Goal: Transaction & Acquisition: Purchase product/service

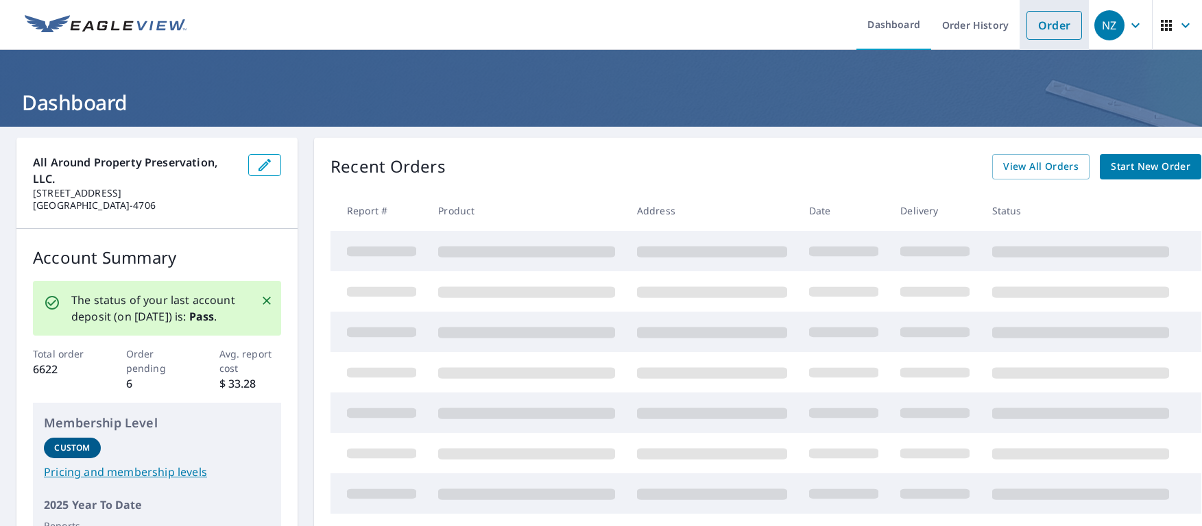
click at [1053, 29] on link "Order" at bounding box center [1054, 25] width 56 height 29
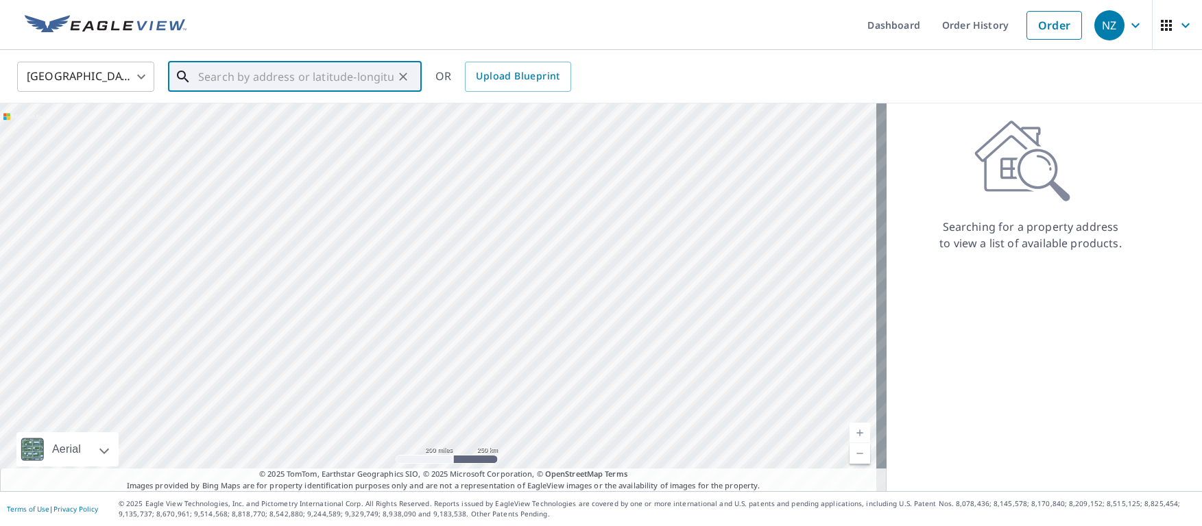
click at [278, 83] on input "text" at bounding box center [295, 77] width 195 height 38
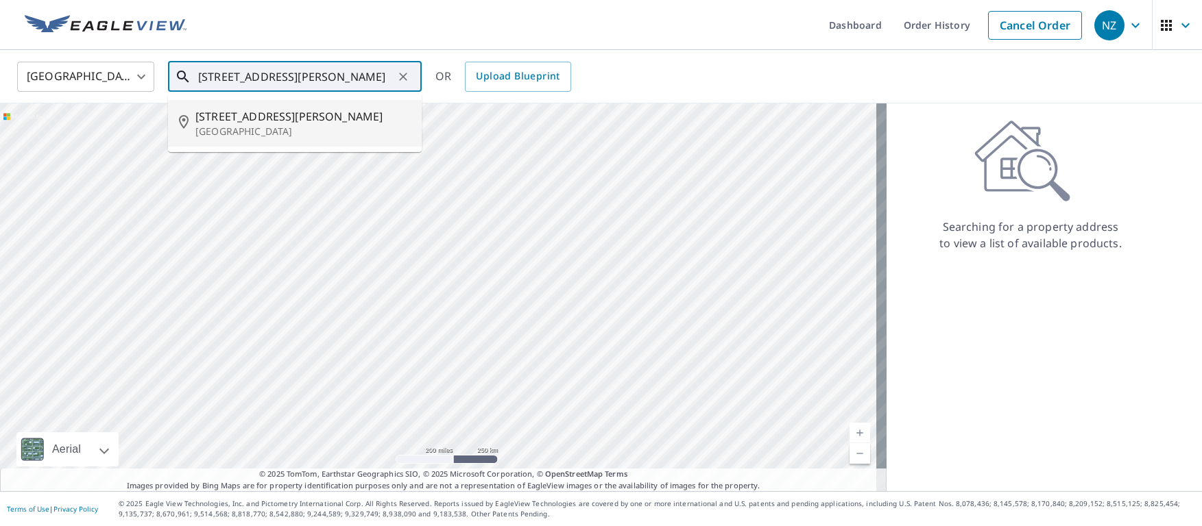
click at [237, 115] on span "[STREET_ADDRESS][PERSON_NAME]" at bounding box center [302, 116] width 215 height 16
type input "[STREET_ADDRESS][PERSON_NAME]"
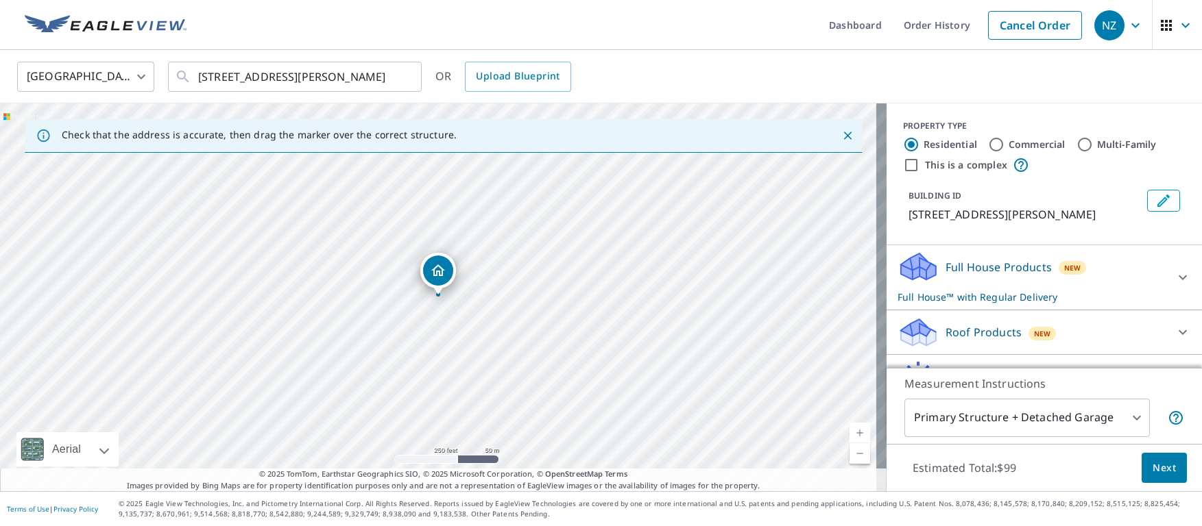
click at [958, 325] on p "Roof Products" at bounding box center [983, 332] width 76 height 16
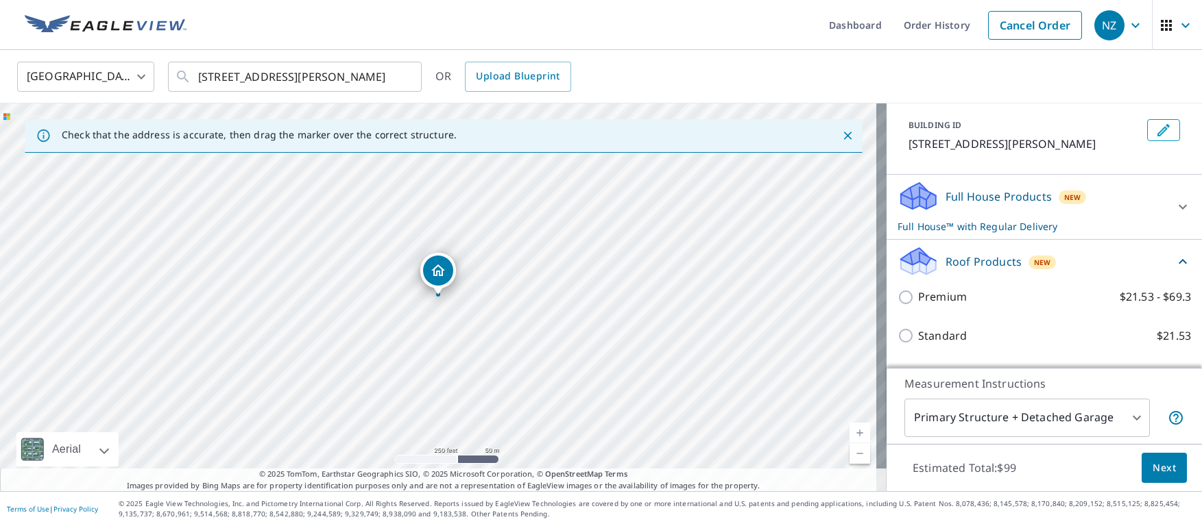
scroll to position [137, 0]
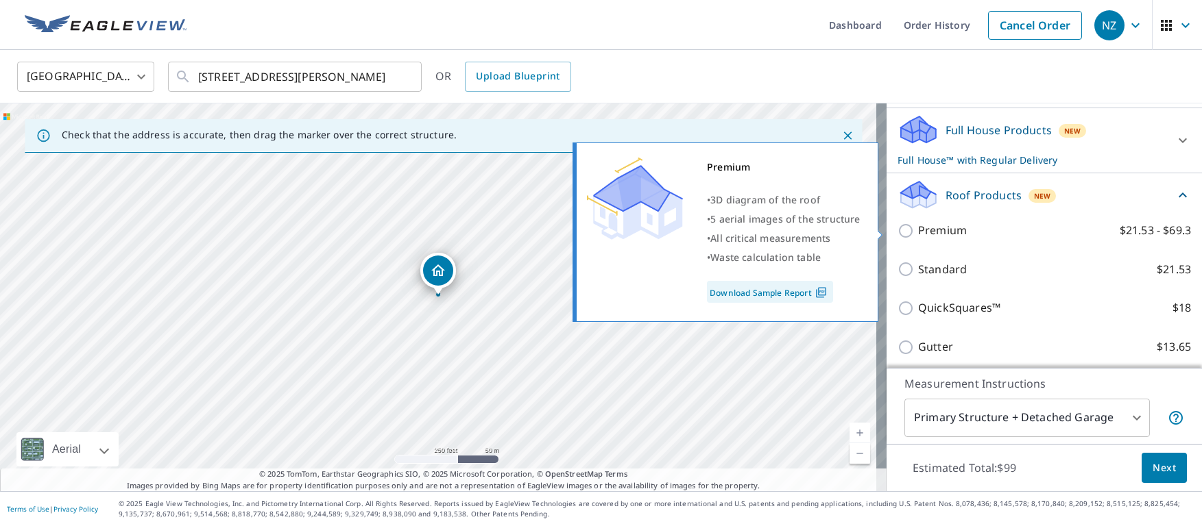
click at [899, 227] on input "Premium $21.53 - $69.3" at bounding box center [907, 231] width 21 height 16
checkbox input "true"
checkbox input "false"
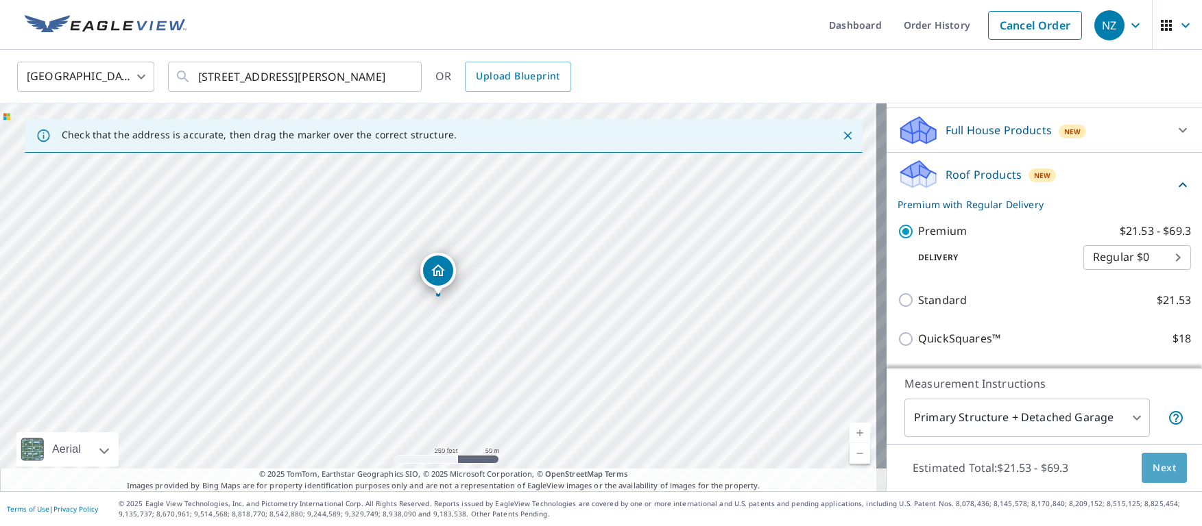
click at [1154, 464] on span "Next" at bounding box center [1163, 468] width 23 height 17
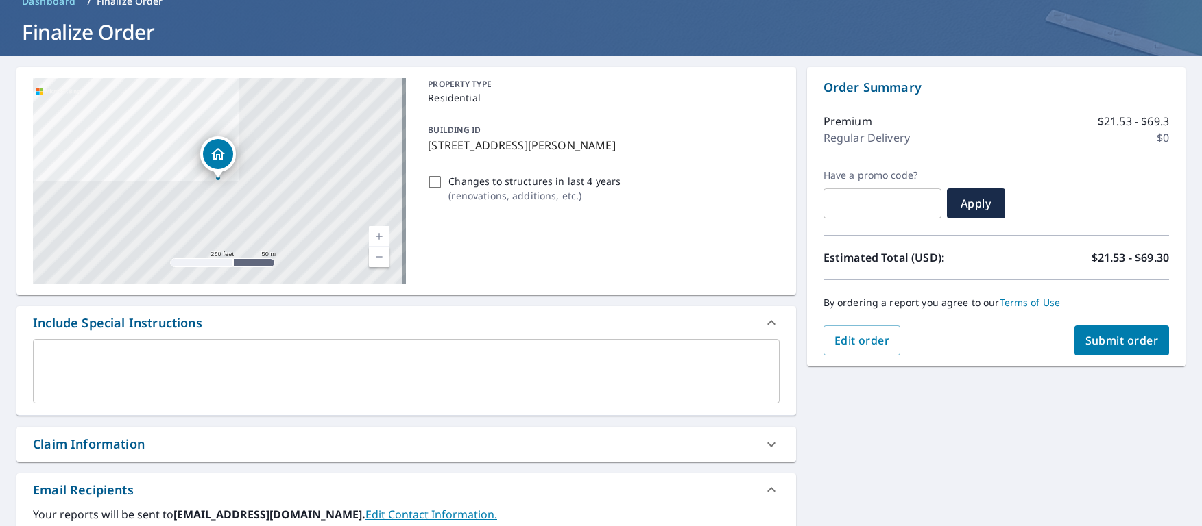
scroll to position [206, 0]
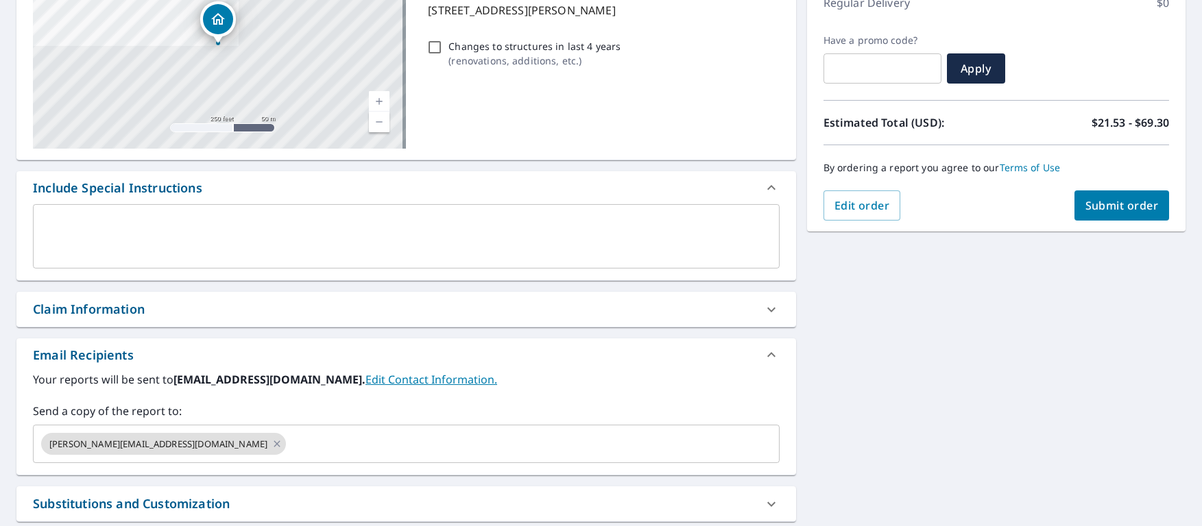
click at [110, 227] on textarea at bounding box center [405, 236] width 727 height 39
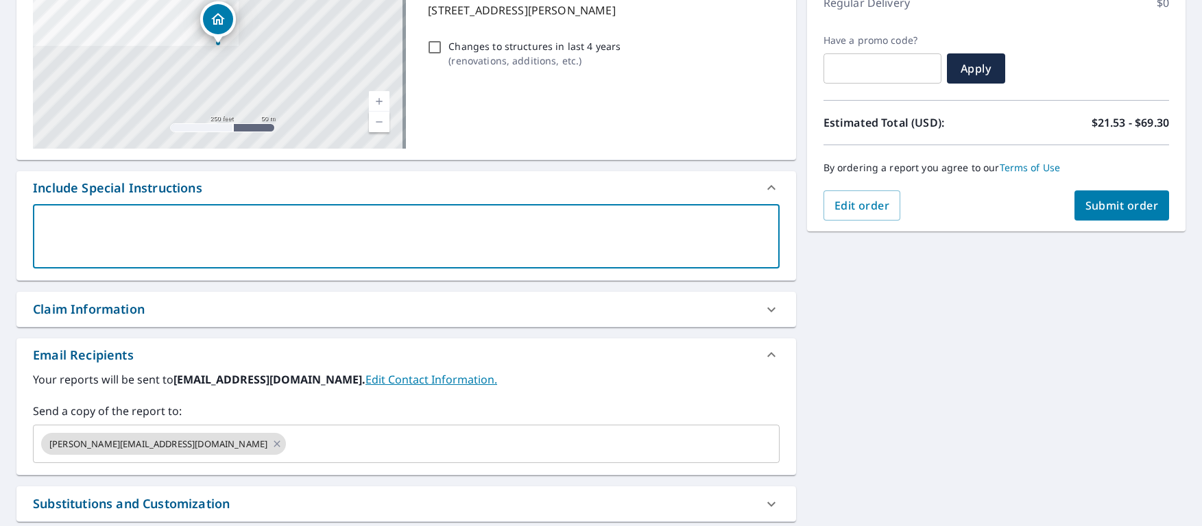
type textarea "m"
type textarea "x"
checkbox input "true"
type textarea "me"
type textarea "x"
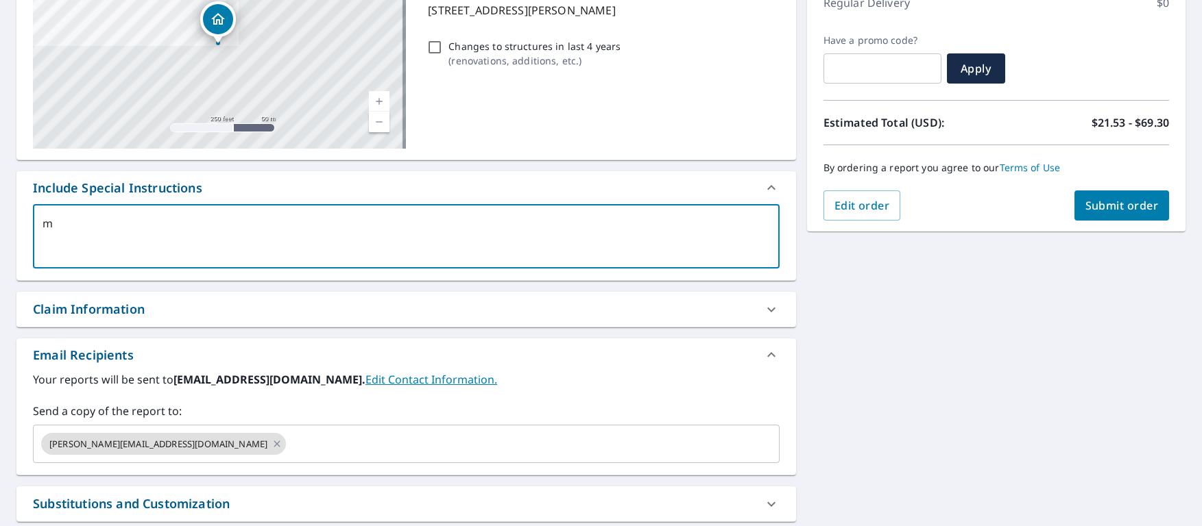
checkbox input "true"
type textarea "mea"
type textarea "x"
checkbox input "true"
type textarea "meas"
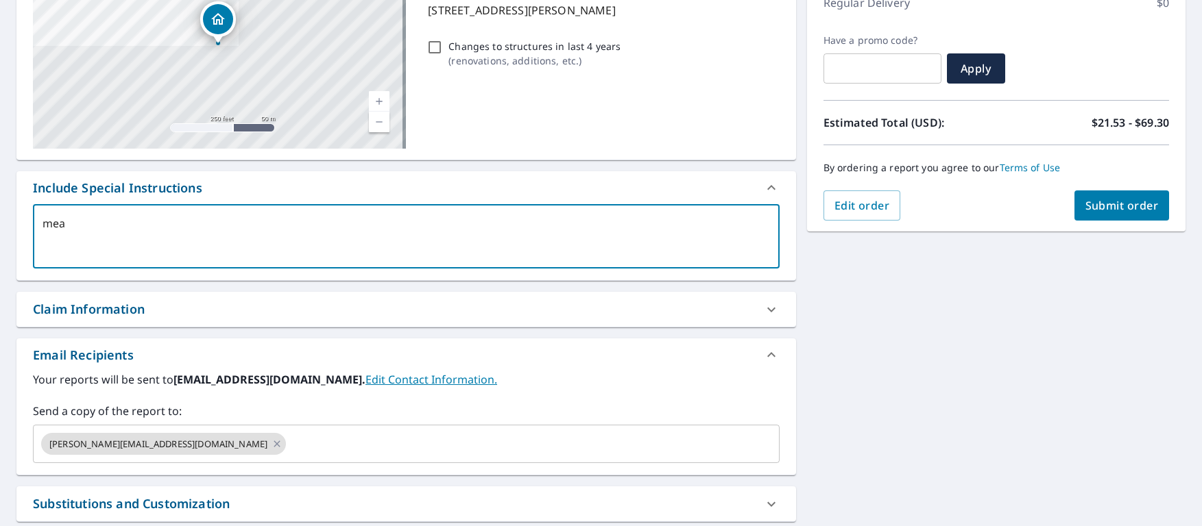
type textarea "x"
checkbox input "true"
type textarea "measu"
type textarea "x"
checkbox input "true"
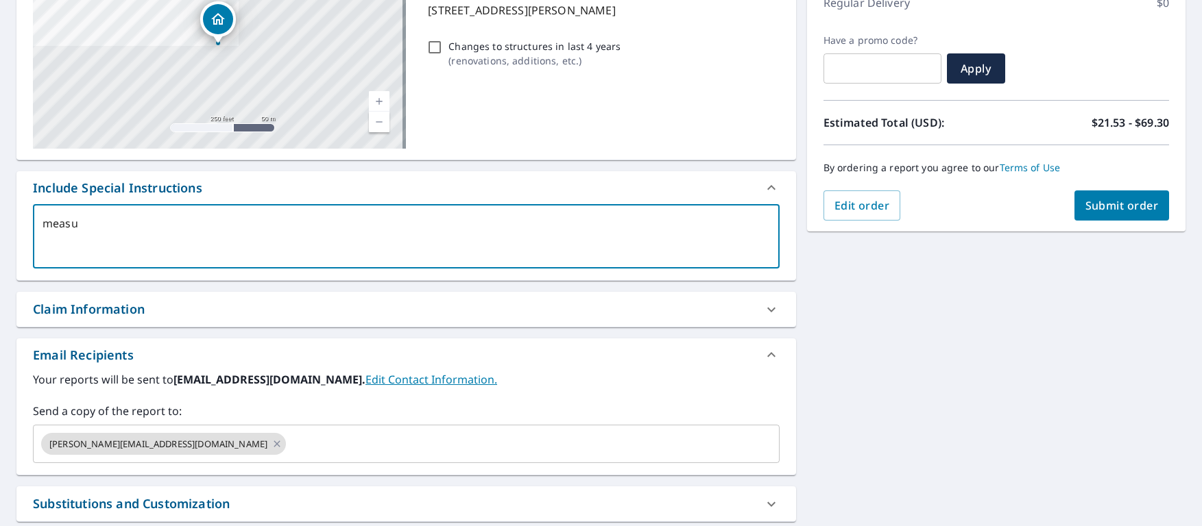
type textarea "measur"
type textarea "x"
checkbox input "true"
type textarea "measure"
type textarea "x"
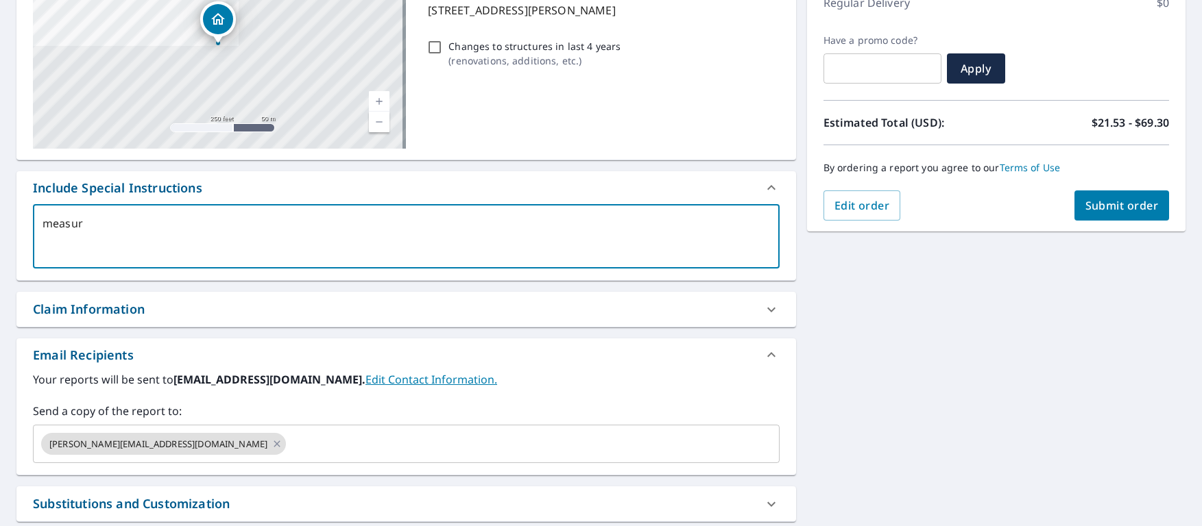
checkbox input "true"
type textarea "measure"
type textarea "x"
checkbox input "true"
type textarea "measure h"
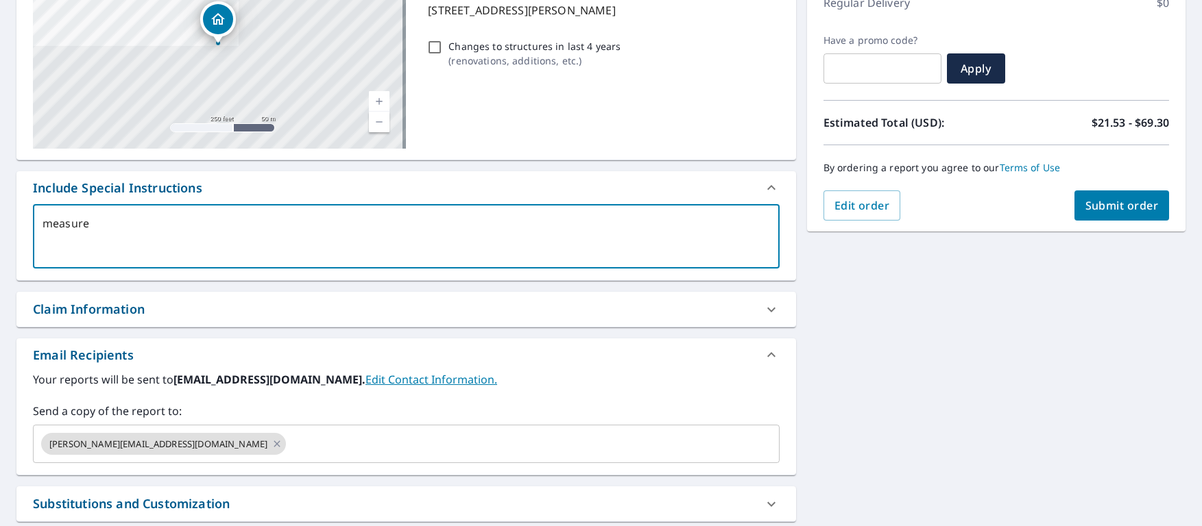
type textarea "x"
checkbox input "true"
type textarea "measure ho"
type textarea "x"
checkbox input "true"
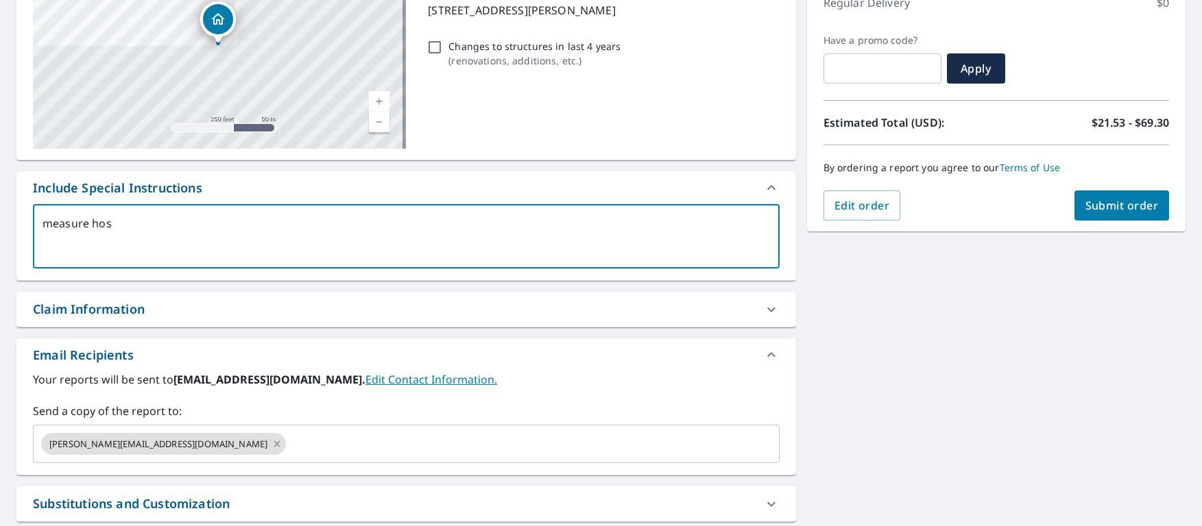
type textarea "measure hosu"
type textarea "x"
checkbox input "true"
type textarea "measure hosue"
type textarea "x"
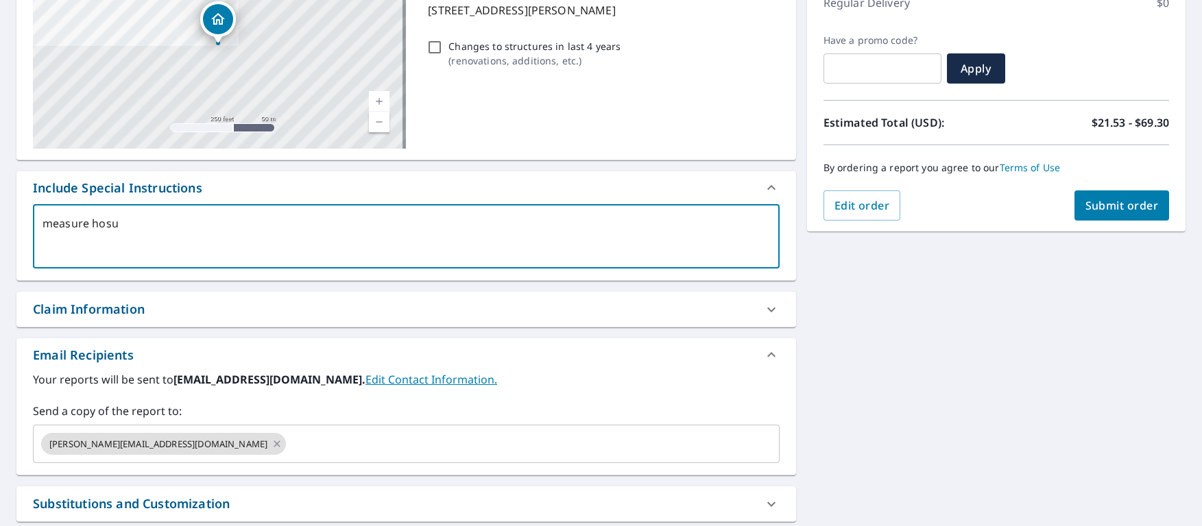
checkbox input "true"
type textarea "measure hosue"
type textarea "x"
checkbox input "true"
type textarea "measure hosue a"
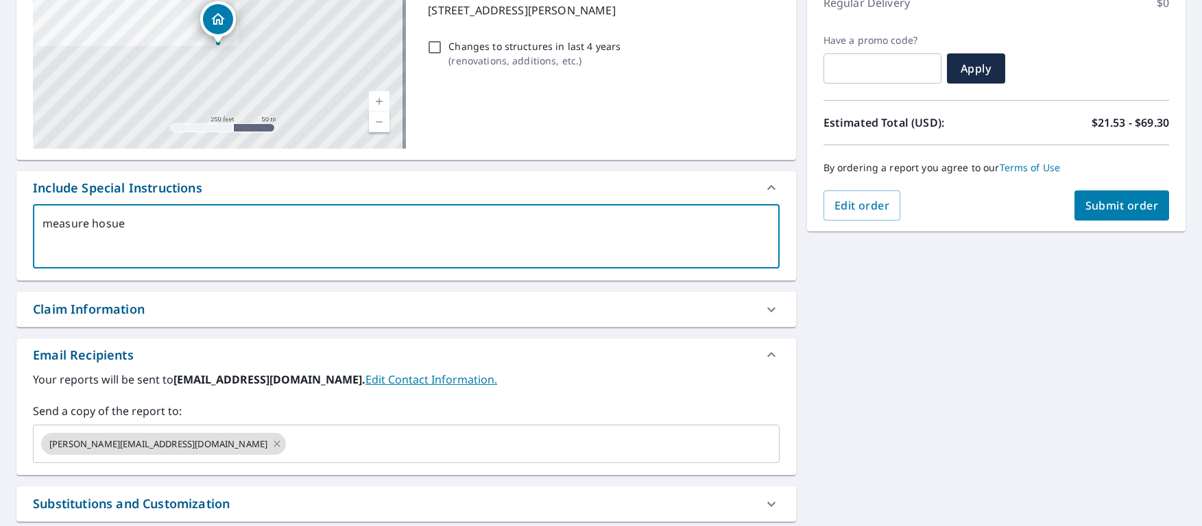
type textarea "x"
checkbox input "true"
type textarea "measure hosue an"
type textarea "x"
checkbox input "true"
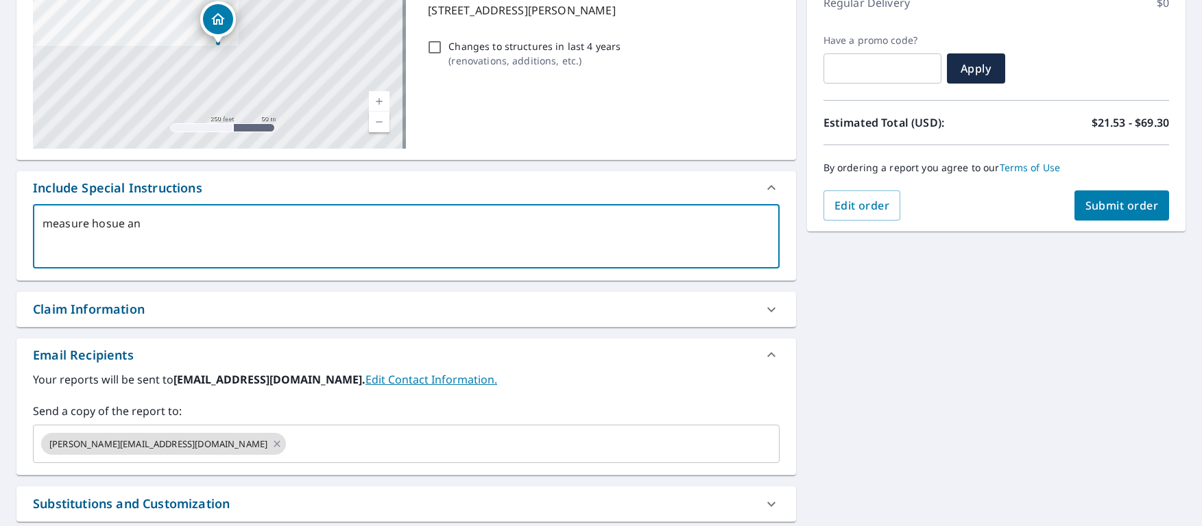
type textarea "measure hosue and"
type textarea "x"
checkbox input "true"
type textarea "measure hosue and"
type textarea "x"
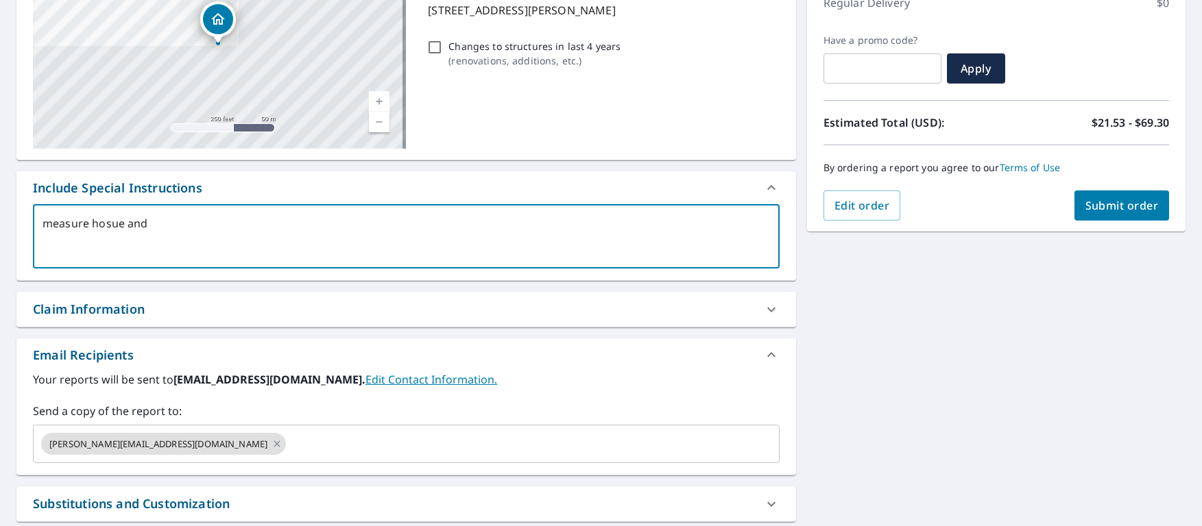
checkbox input "true"
type textarea "measure hosue and"
type textarea "x"
checkbox input "true"
type textarea "measure hosue an"
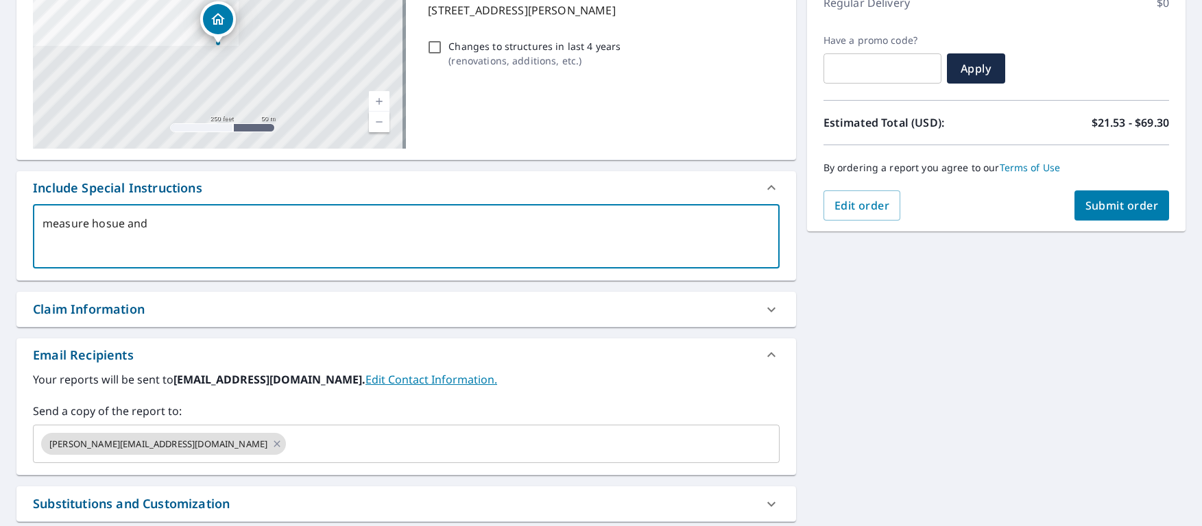
type textarea "x"
checkbox input "true"
type textarea "measure hosue a"
type textarea "x"
checkbox input "true"
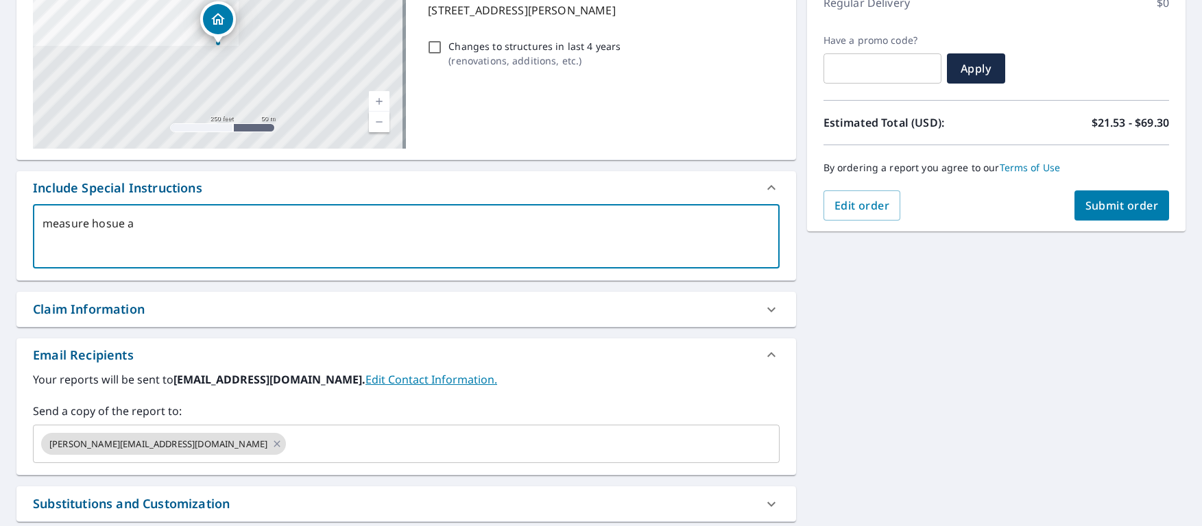
type textarea "measure hosue"
type textarea "x"
checkbox input "true"
type textarea "measure hosue"
type textarea "x"
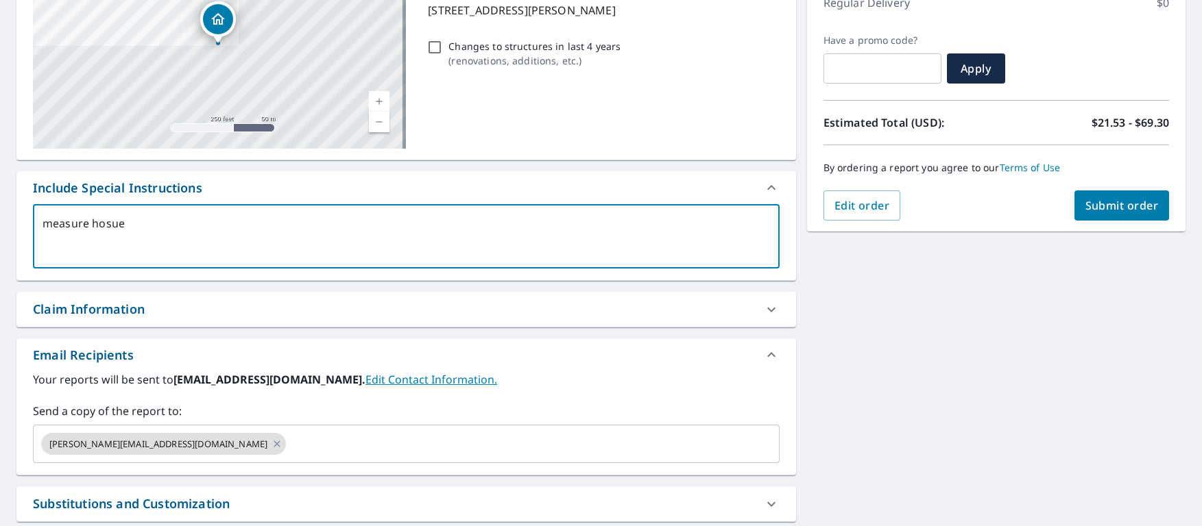
checkbox input "true"
type textarea "measure hosu"
type textarea "x"
checkbox input "true"
type textarea "measure hos"
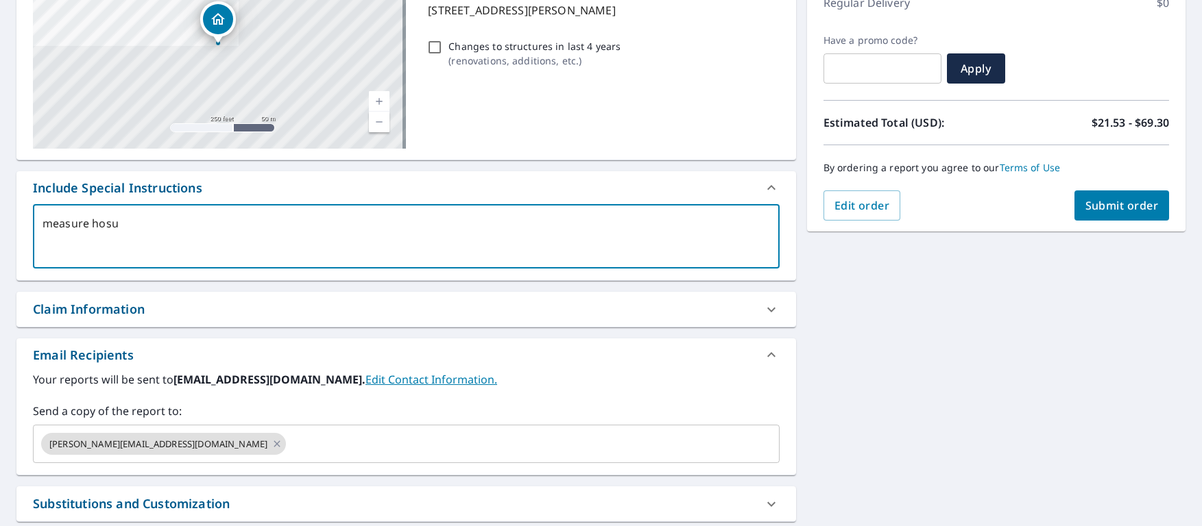
type textarea "x"
checkbox input "true"
type textarea "measure ho"
type textarea "x"
checkbox input "true"
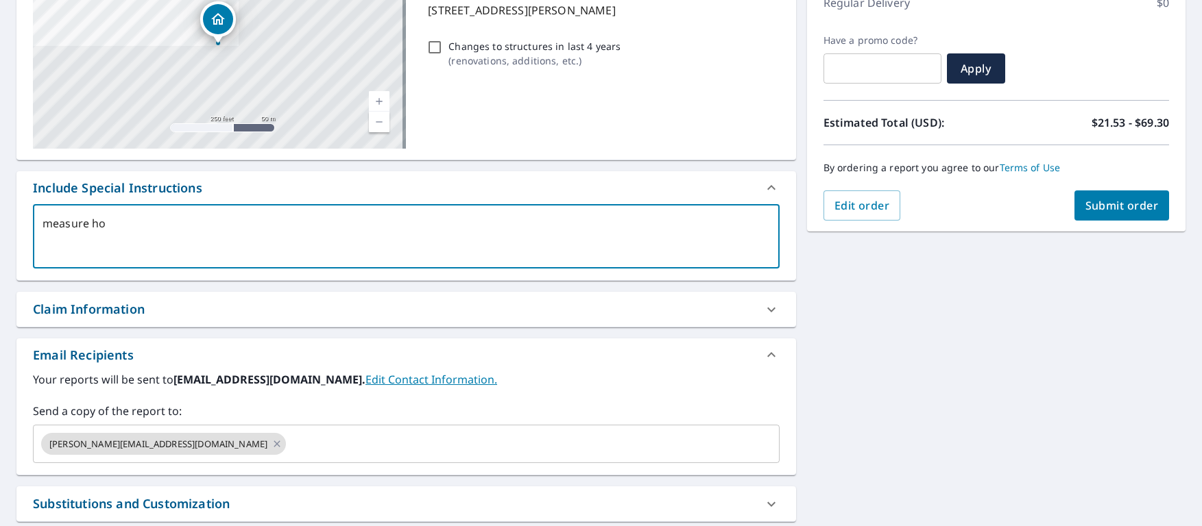
type textarea "measure hou"
type textarea "x"
checkbox input "true"
type textarea "measure hous"
type textarea "x"
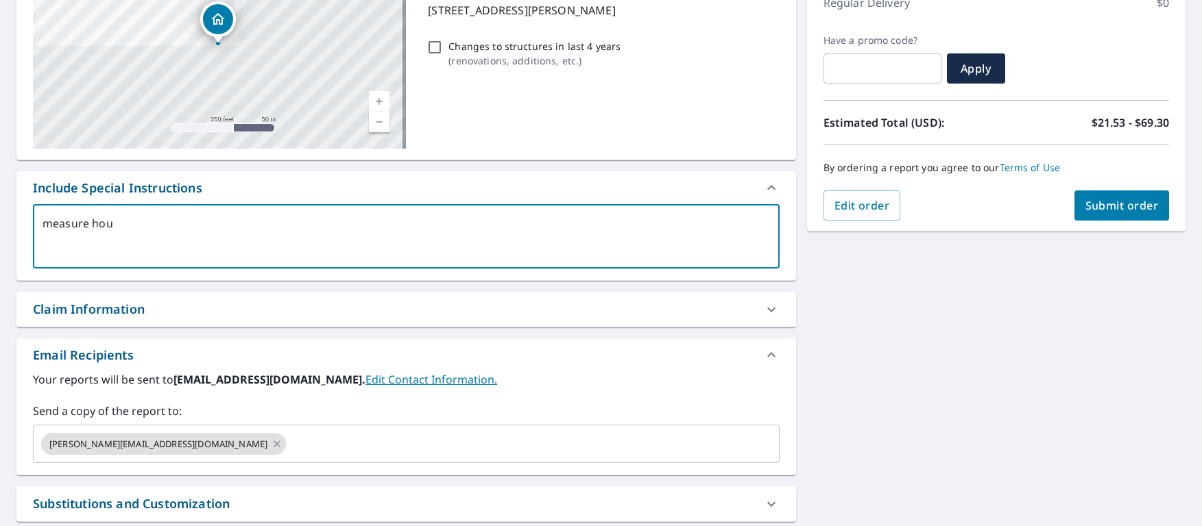
checkbox input "true"
type textarea "measure house"
type textarea "x"
checkbox input "true"
type textarea "measure house"
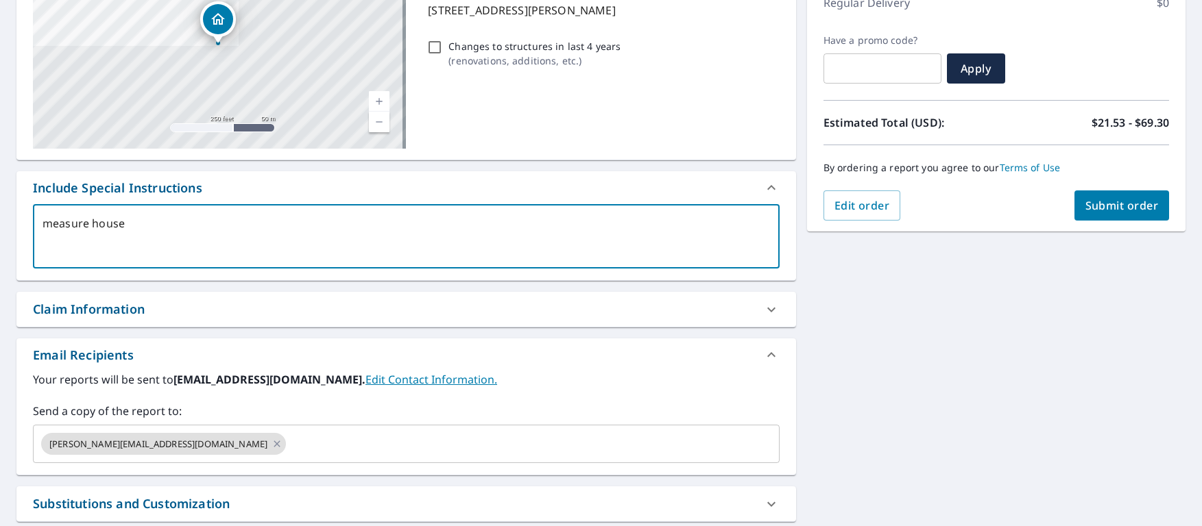
type textarea "x"
checkbox input "true"
type textarea "measure house a"
type textarea "x"
checkbox input "true"
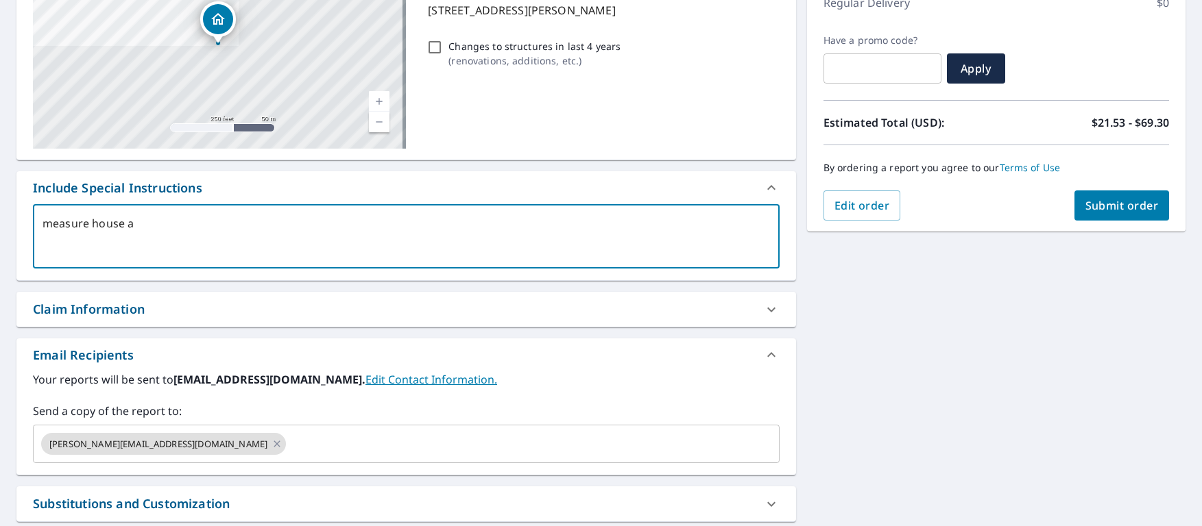
type textarea "measure house an"
type textarea "x"
checkbox input "true"
type textarea "measure house and"
type textarea "x"
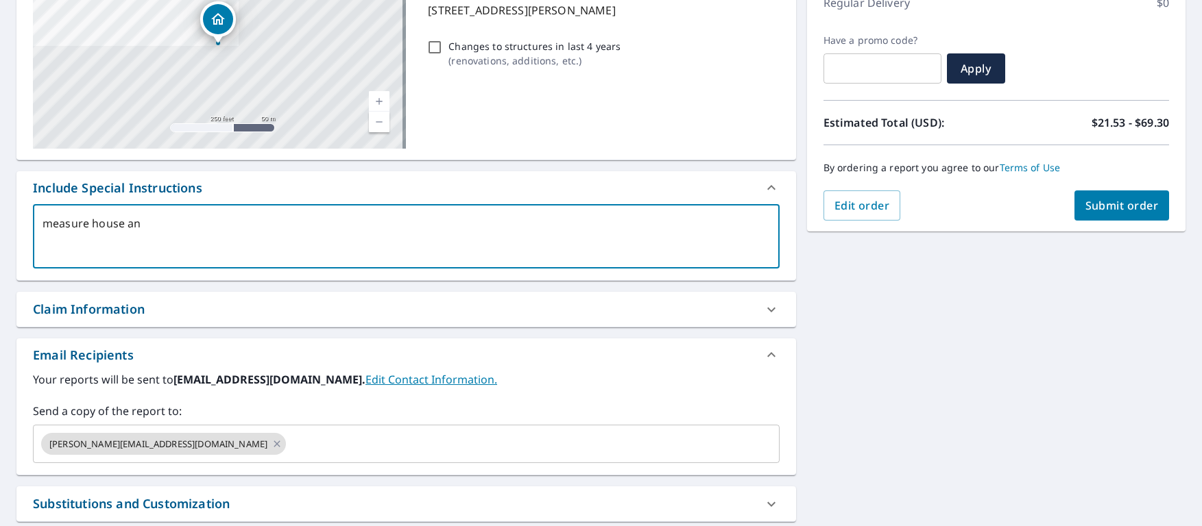
checkbox input "true"
type textarea "measure house and"
type textarea "x"
checkbox input "true"
type textarea "measure house and d"
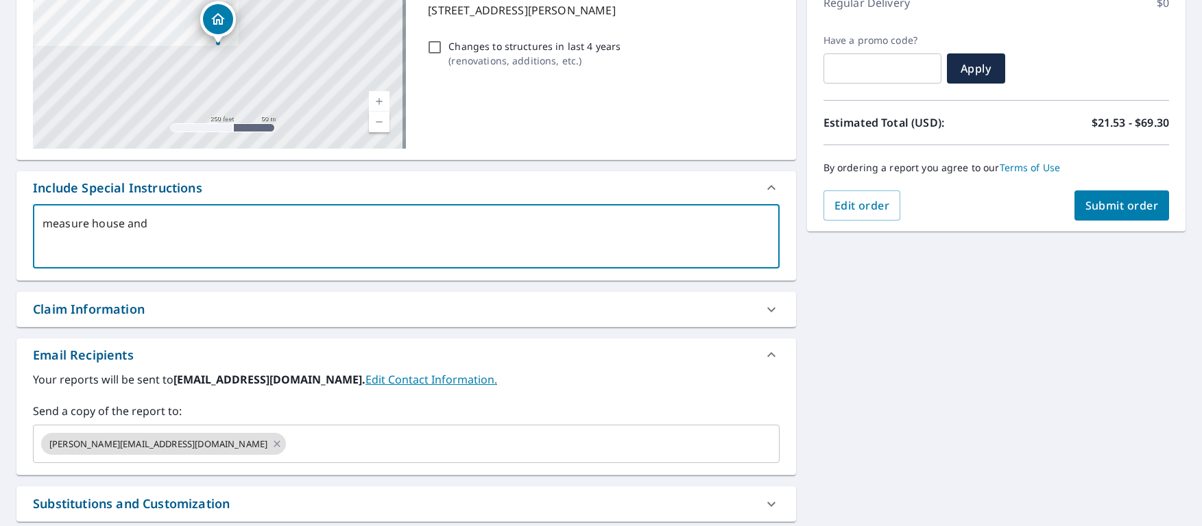
type textarea "x"
checkbox input "true"
type textarea "measure house and de"
type textarea "x"
checkbox input "true"
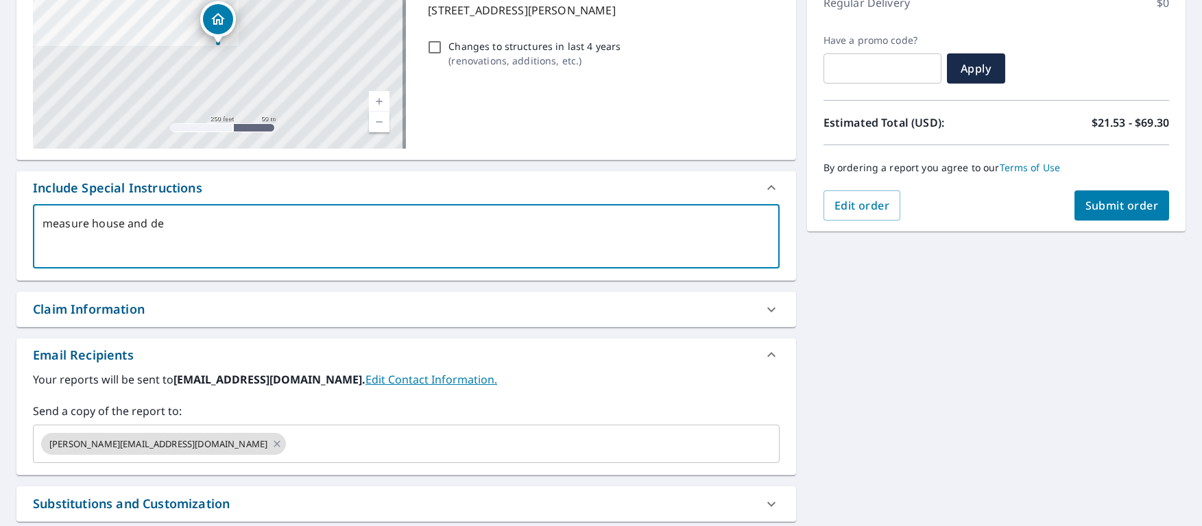
type textarea "measure house and det"
type textarea "x"
checkbox input "true"
type textarea "measure house and deta"
type textarea "x"
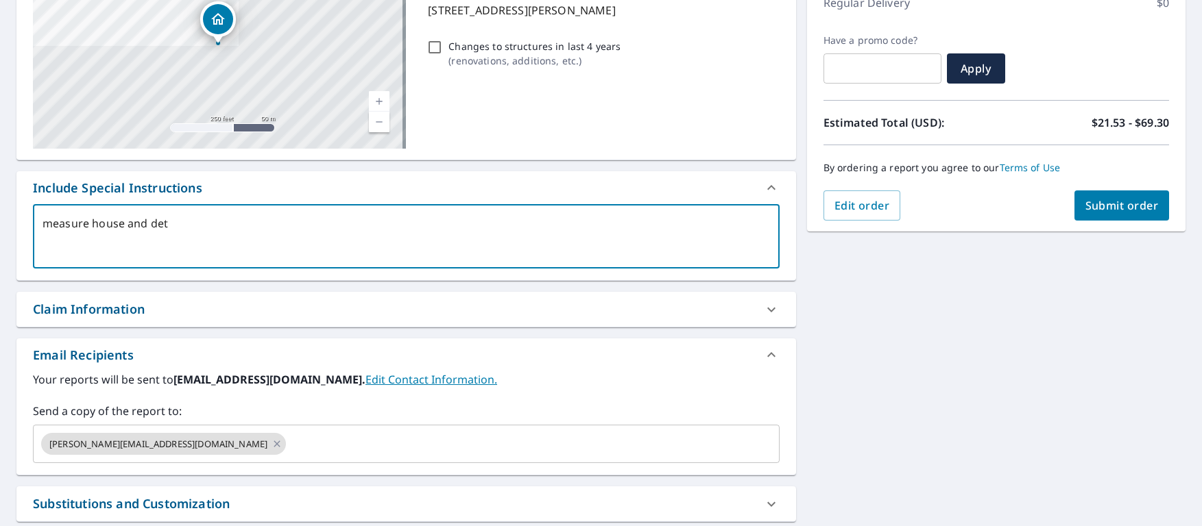
checkbox input "true"
type textarea "measure house and detac"
type textarea "x"
checkbox input "true"
type textarea "measure house and detach"
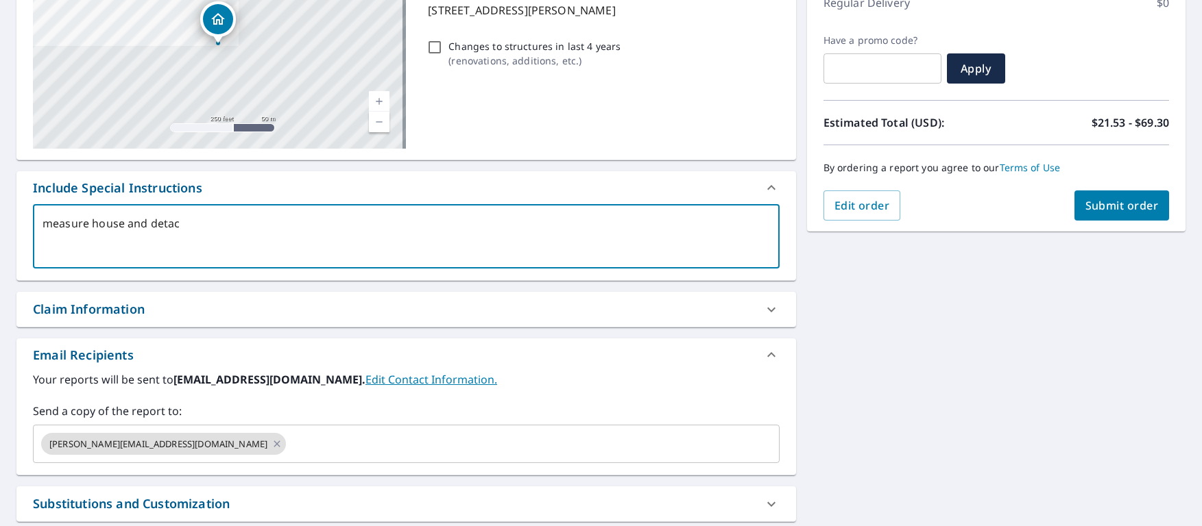
type textarea "x"
checkbox input "true"
type textarea "measure house and detache"
type textarea "x"
checkbox input "true"
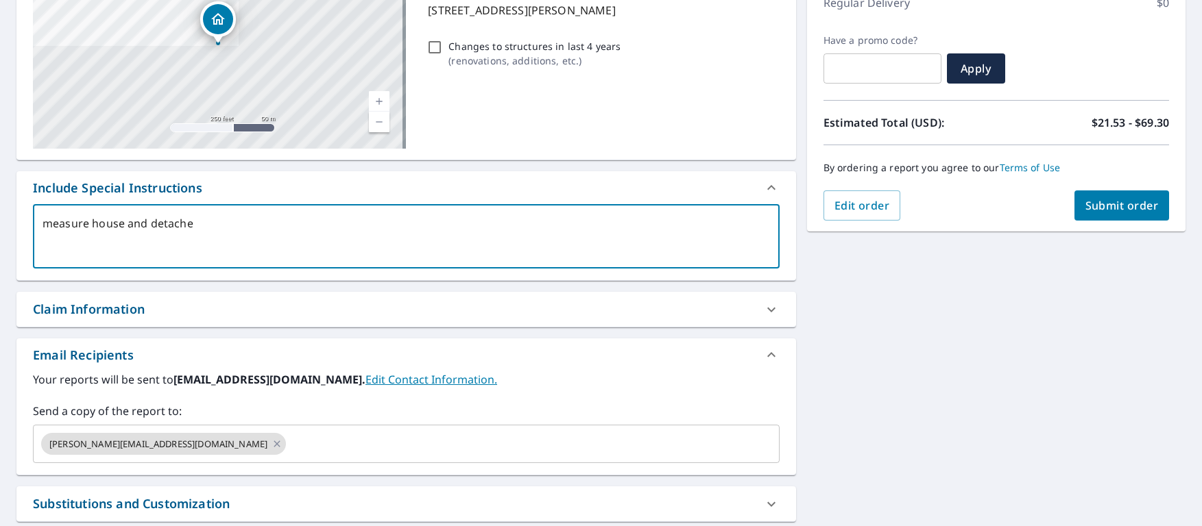
type textarea "measure house and detached"
type textarea "x"
checkbox input "true"
type textarea "measure house and detached"
type textarea "x"
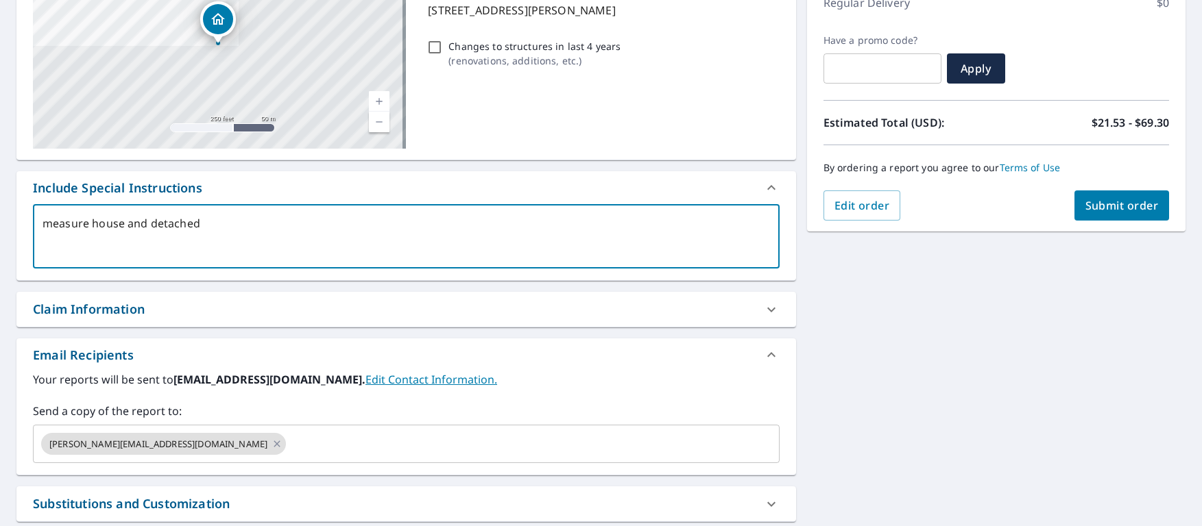
checkbox input "true"
type textarea "measure house and detached g"
type textarea "x"
checkbox input "true"
type textarea "measure house and detached ga"
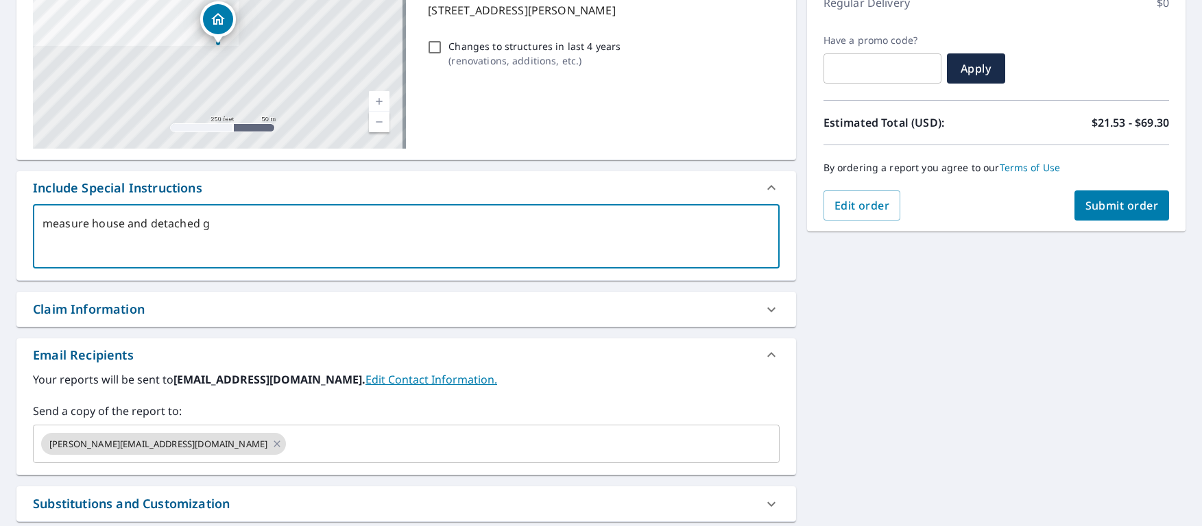
type textarea "x"
checkbox input "true"
type textarea "measure house and detached gar"
type textarea "x"
checkbox input "true"
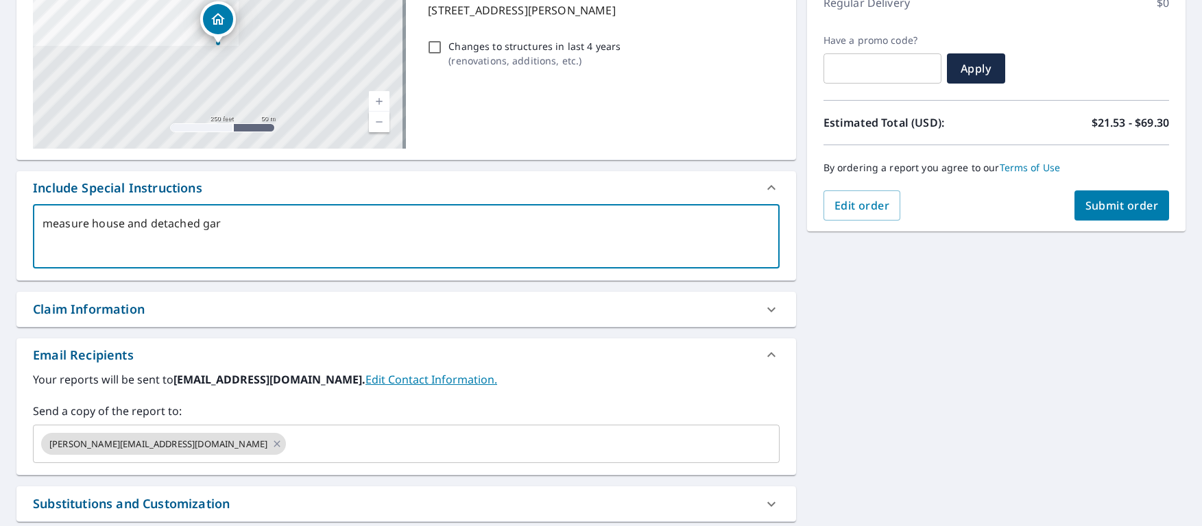
type textarea "measure house and detached gara"
type textarea "x"
checkbox input "true"
type textarea "measure house and detached garag"
type textarea "x"
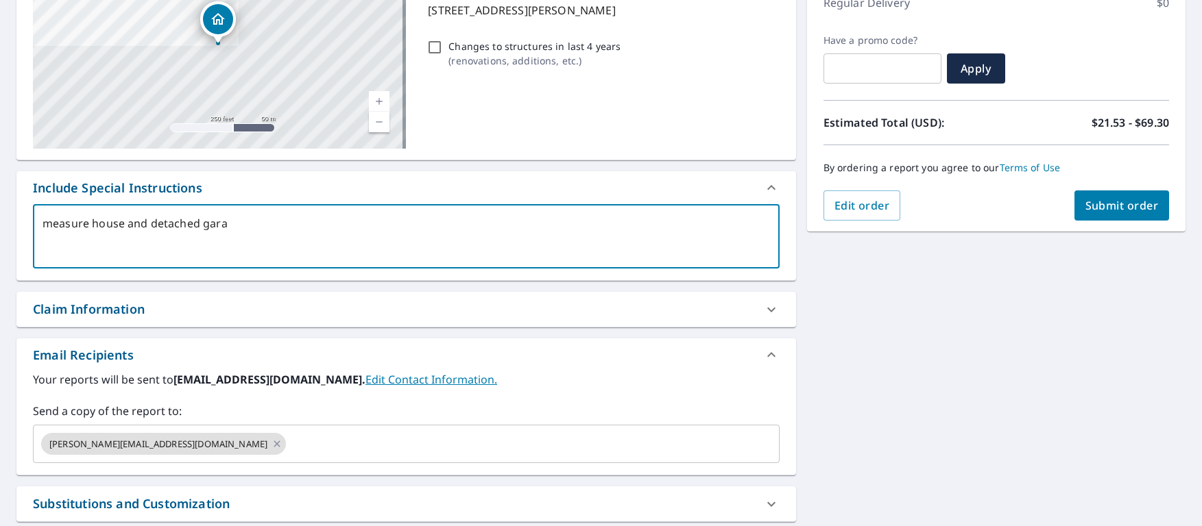
checkbox input "true"
type textarea "measure house and detached garage"
type textarea "x"
checkbox input "true"
type textarea "measure house and detached garage"
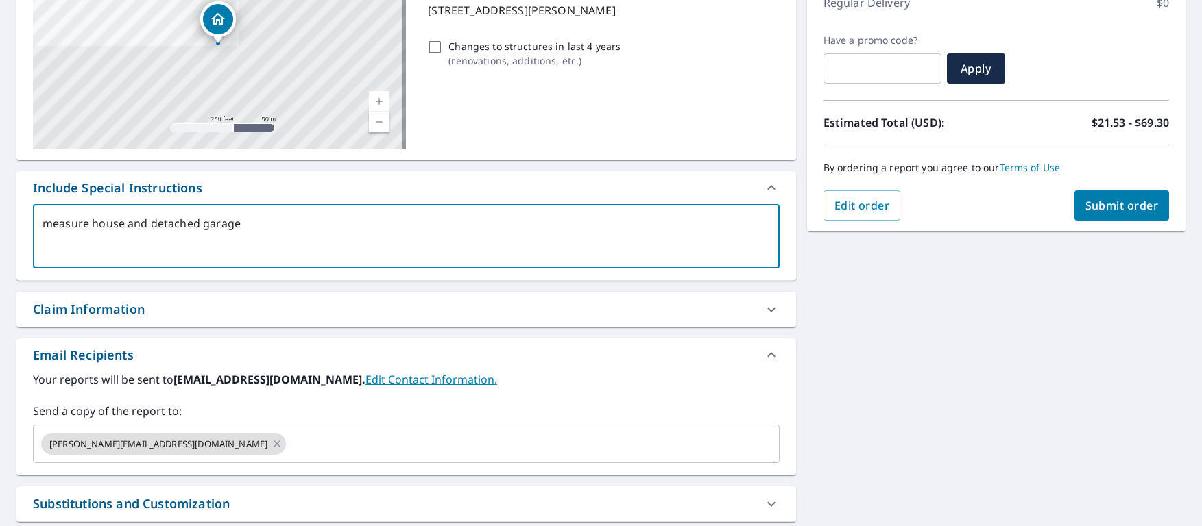
click at [1114, 215] on button "Submit order" at bounding box center [1121, 206] width 95 height 30
type textarea "x"
checkbox input "true"
